Goal: Transaction & Acquisition: Purchase product/service

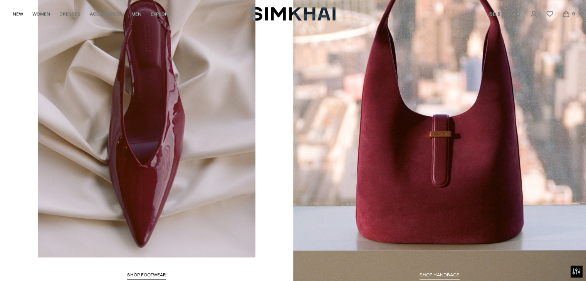
scroll to position [1370, 0]
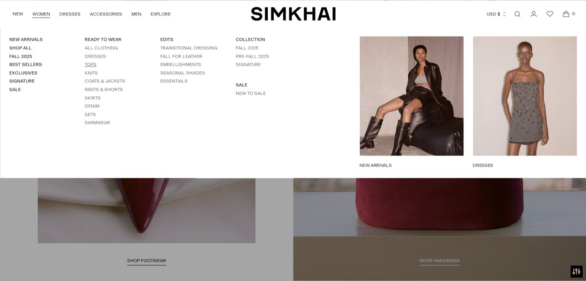
click at [92, 66] on link "Tops" at bounding box center [91, 64] width 12 height 5
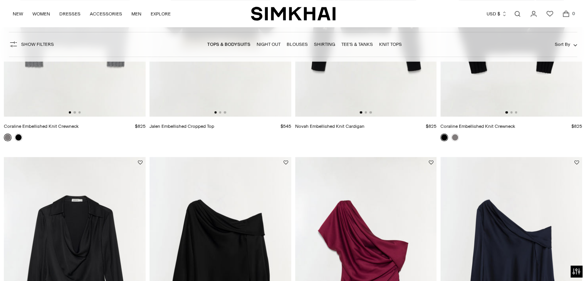
scroll to position [222, 0]
